Goal: Information Seeking & Learning: Learn about a topic

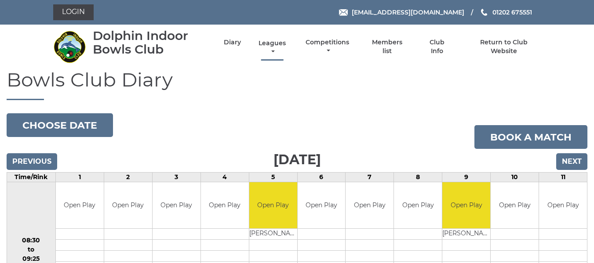
click at [272, 41] on link "Leagues" at bounding box center [272, 47] width 32 height 17
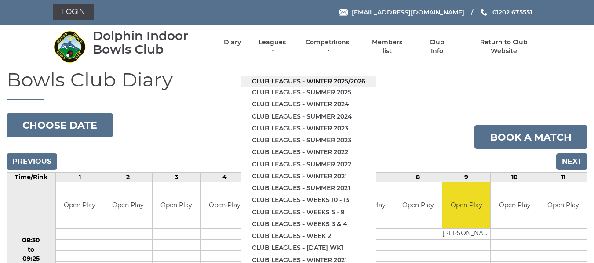
click at [289, 80] on link "Club leagues - Winter 2025/2026" at bounding box center [308, 82] width 135 height 12
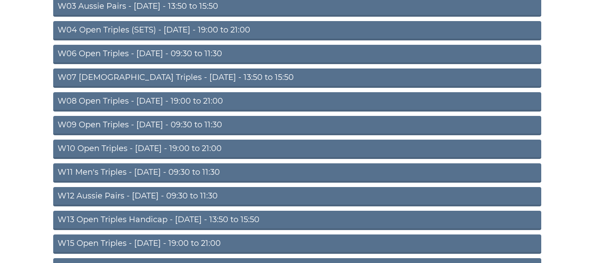
scroll to position [176, 0]
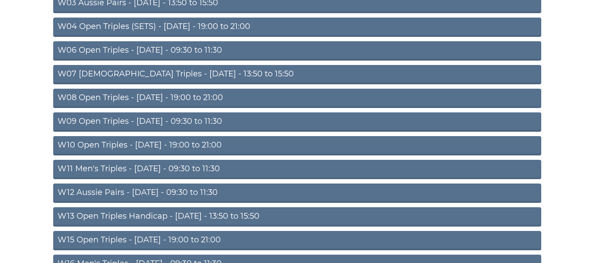
click at [149, 168] on link "W11 Men's Triples - Thursday - 09:30 to 11:30" at bounding box center [297, 169] width 488 height 19
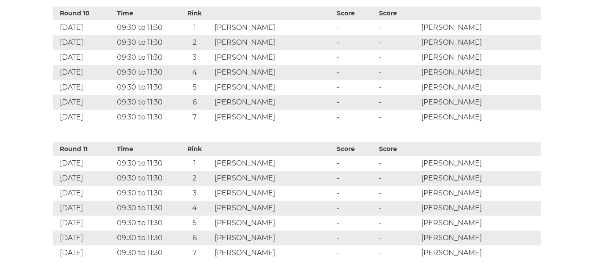
scroll to position [1803, 0]
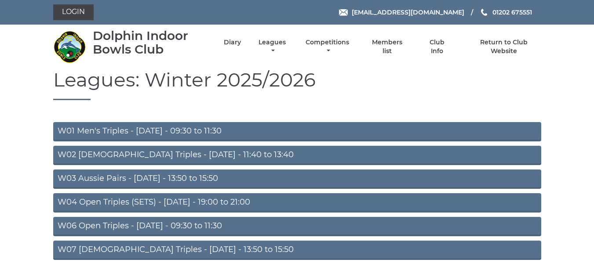
scroll to position [172, 0]
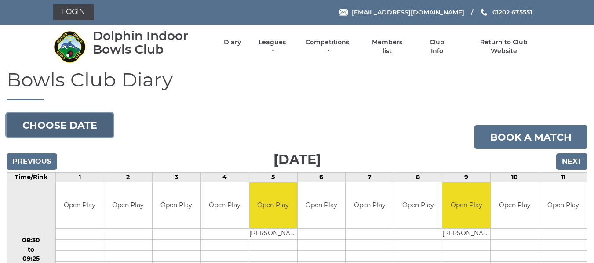
click at [62, 121] on button "Choose date" at bounding box center [60, 125] width 106 height 24
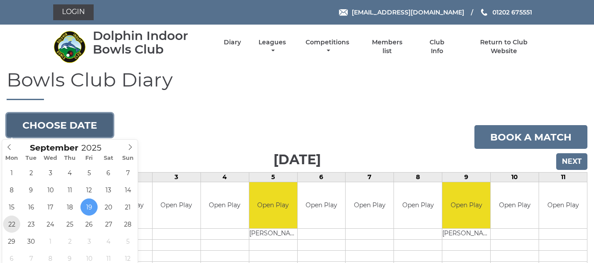
type input "2025-09-22"
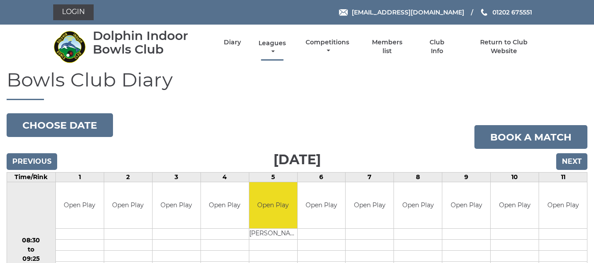
click at [273, 41] on link "Leagues" at bounding box center [272, 47] width 32 height 17
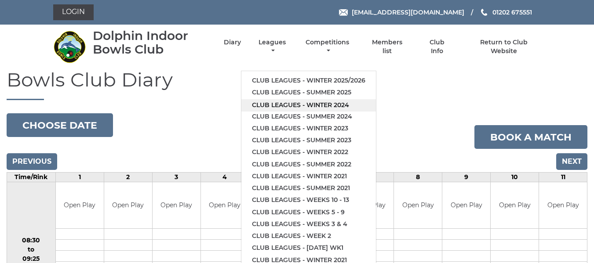
click at [276, 106] on link "Club leagues - Winter 2024" at bounding box center [308, 105] width 135 height 12
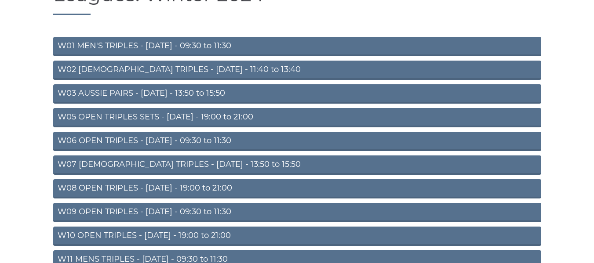
scroll to position [88, 0]
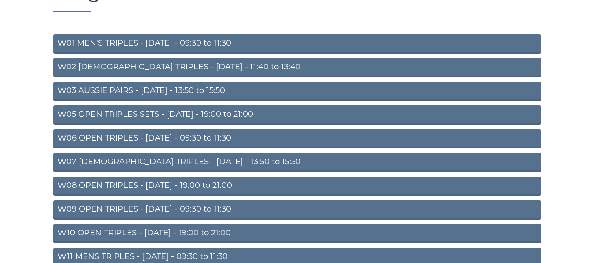
click at [164, 90] on link "W03 AUSSIE PAIRS - [DATE] - 13:50 to 15:50" at bounding box center [297, 91] width 488 height 19
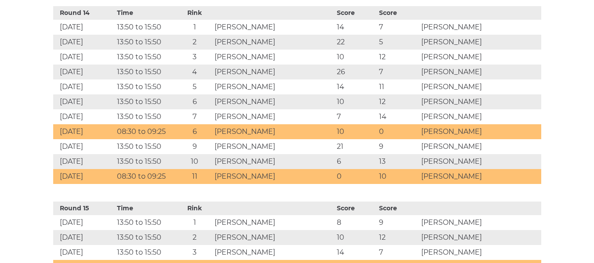
scroll to position [3167, 0]
